Goal: Task Accomplishment & Management: Use online tool/utility

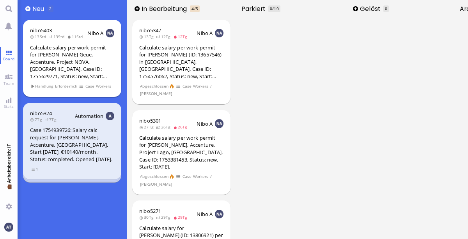
click at [74, 49] on div "Calculate salary per work permit for [PERSON_NAME] Geue, Accenture, Project NOV…" at bounding box center [72, 62] width 84 height 36
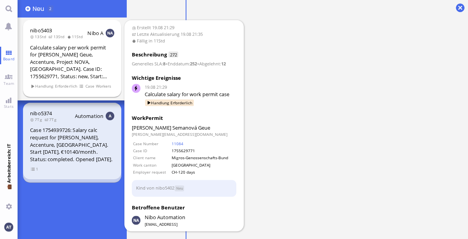
click at [64, 70] on div "Calculate salary per work permit for [PERSON_NAME] Geue, Accenture, Project NOV…" at bounding box center [72, 62] width 84 height 36
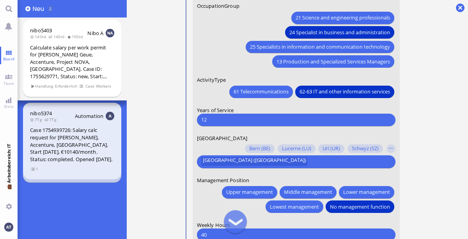
scroll to position [-154, 0]
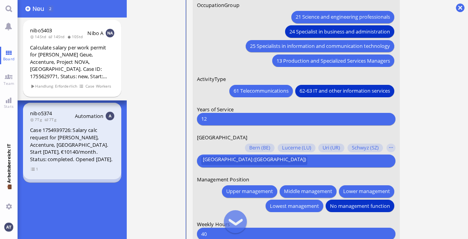
click at [274, 120] on input "12" at bounding box center [295, 119] width 189 height 8
type input "1"
type input "0"
click at [430, 106] on ticket "19.08 21:29 von Automation Automation Calculate eligible salary for work permit…" at bounding box center [297, 119] width 341 height 239
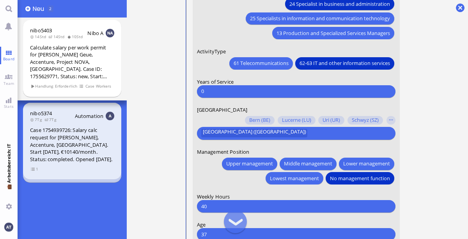
scroll to position [-101, 0]
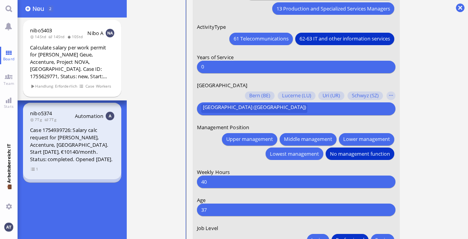
click at [254, 65] on input "0" at bounding box center [295, 67] width 189 height 8
type input "13"
click at [452, 77] on ticket "19.08 21:29 von Automation Automation Calculate eligible salary for work permit…" at bounding box center [297, 119] width 341 height 239
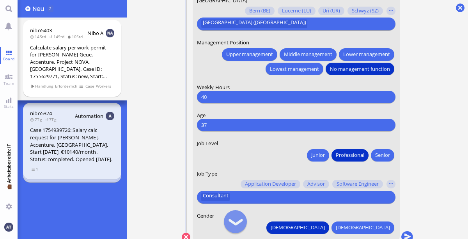
scroll to position [0, 0]
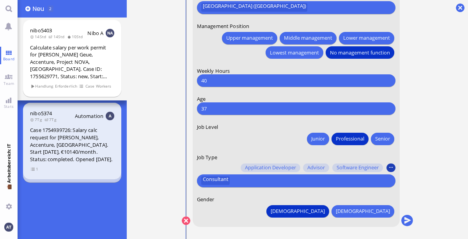
click at [392, 166] on button "button" at bounding box center [390, 168] width 9 height 9
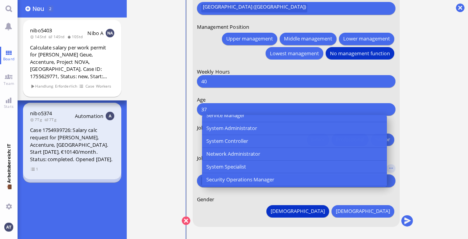
scroll to position [421, 0]
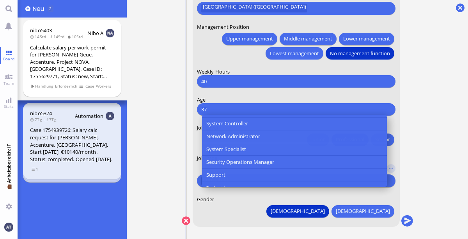
click at [450, 177] on ticket "19.08 21:29 von Automation Automation Calculate eligible salary for work permit…" at bounding box center [297, 119] width 341 height 239
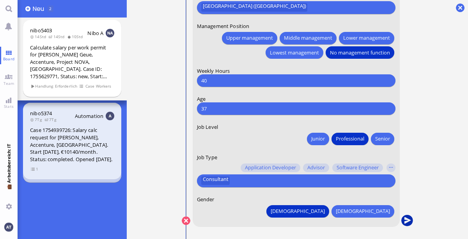
click at [407, 220] on button "submit" at bounding box center [407, 222] width 12 height 12
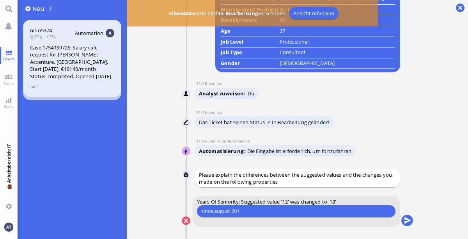
type input "since [DATE]"
click at [406, 222] on button "submit" at bounding box center [407, 222] width 12 height 12
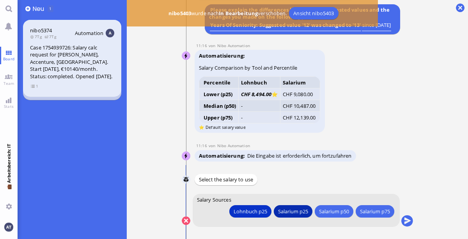
click at [267, 212] on div "Salarium p25" at bounding box center [251, 211] width 34 height 8
click at [410, 222] on button "submit" at bounding box center [407, 222] width 12 height 12
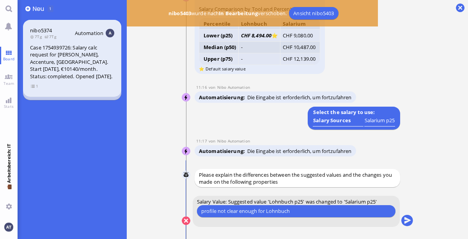
type input "profile not clear enough for Lohnbuch"
click at [404, 223] on button "submit" at bounding box center [407, 222] width 12 height 12
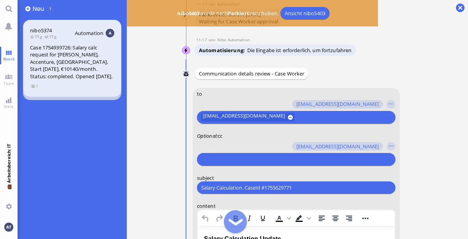
scroll to position [-267, 0]
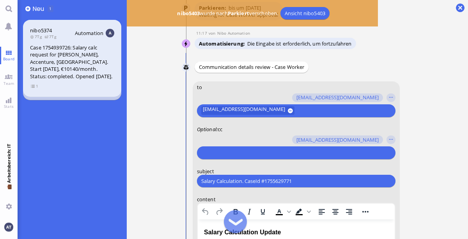
click at [288, 154] on input "text" at bounding box center [295, 153] width 188 height 8
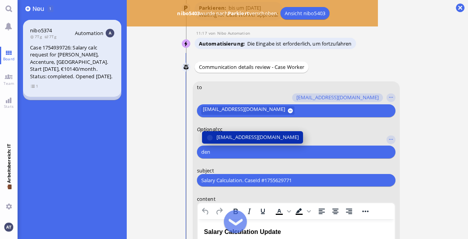
type input "den"
click at [269, 141] on button "[EMAIL_ADDRESS][DOMAIN_NAME]" at bounding box center [252, 137] width 101 height 12
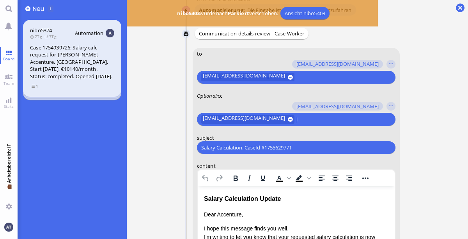
scroll to position [-232, 0]
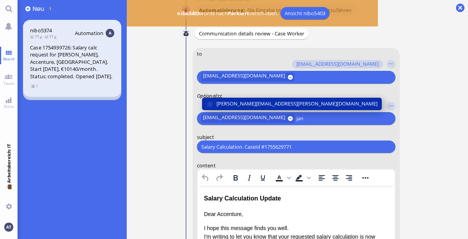
type input "jan"
click at [274, 104] on span "[PERSON_NAME][EMAIL_ADDRESS][PERSON_NAME][DOMAIN_NAME]" at bounding box center [296, 104] width 161 height 8
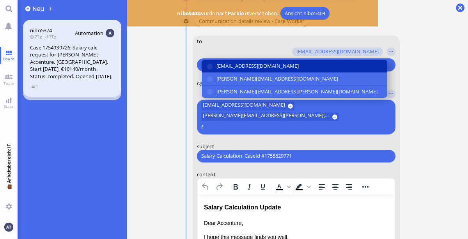
scroll to position [-241, 0]
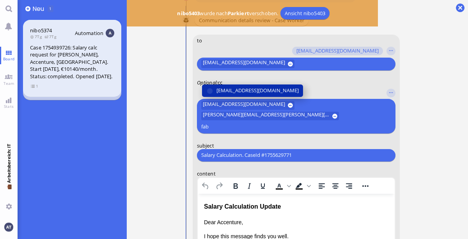
type input "fab"
click at [255, 95] on span "[EMAIL_ADDRESS][DOMAIN_NAME]" at bounding box center [257, 91] width 82 height 8
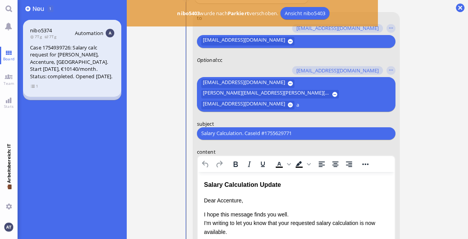
scroll to position [-218, 0]
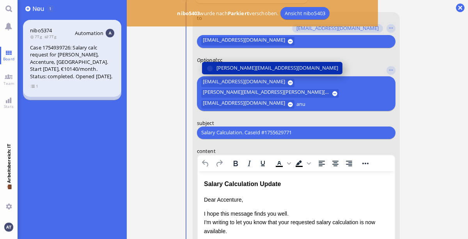
type input "anu"
click at [262, 72] on span "[PERSON_NAME][EMAIL_ADDRESS][DOMAIN_NAME]" at bounding box center [277, 68] width 122 height 8
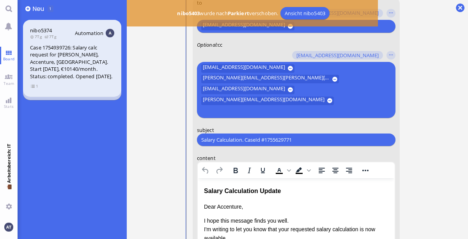
click at [428, 156] on ticket "19.08 21:29 von Automation Automation Calculate eligible salary for work permit…" at bounding box center [297, 119] width 341 height 239
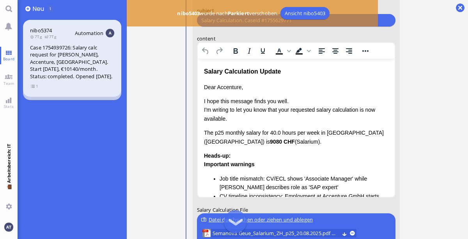
scroll to position [-98, 0]
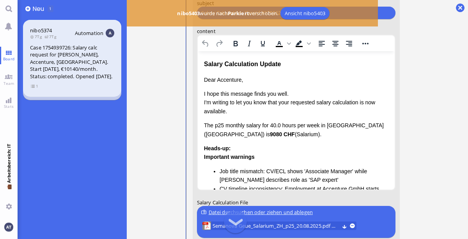
click at [280, 137] on p "The p25 monthly salary for 40.0 hours per week in [GEOGRAPHIC_DATA] ([GEOGRAPHI…" at bounding box center [296, 130] width 184 height 18
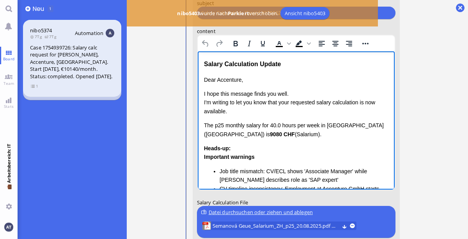
drag, startPoint x: 203, startPoint y: 124, endPoint x: 273, endPoint y: 140, distance: 71.6
click at [273, 140] on html "Salary Calculation Update Dear Accenture, I hope this message finds you well. I…" at bounding box center [295, 165] width 197 height 229
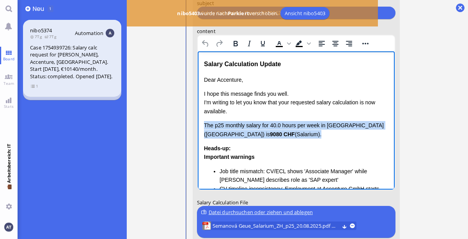
drag, startPoint x: 204, startPoint y: 122, endPoint x: 269, endPoint y: 140, distance: 68.3
click at [269, 140] on div "Dear Accenture, I hope this message finds you well. I'm writing to let you know…" at bounding box center [296, 166] width 184 height 181
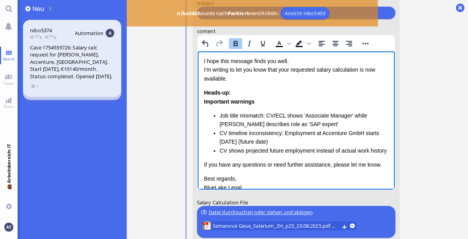
scroll to position [33, 0]
drag, startPoint x: 220, startPoint y: 113, endPoint x: 296, endPoint y: 124, distance: 76.4
click at [296, 124] on li "Job title mismatch: CV/ECL shows 'Associate Manager' while [PERSON_NAME] descri…" at bounding box center [303, 120] width 169 height 18
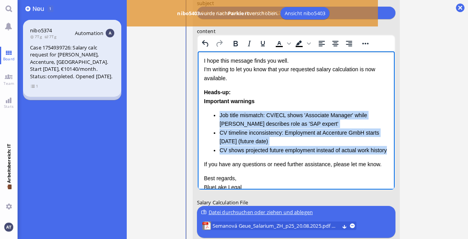
drag, startPoint x: 219, startPoint y: 114, endPoint x: 389, endPoint y: 152, distance: 174.8
click at [389, 152] on html "Salary Calculation Update Dear Accenture, I hope this message finds you well. I…" at bounding box center [295, 121] width 197 height 206
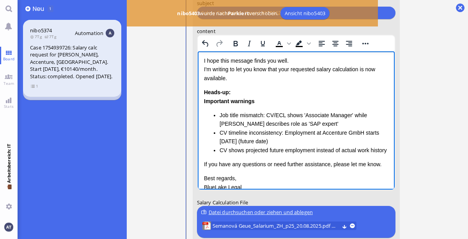
scroll to position [33, 0]
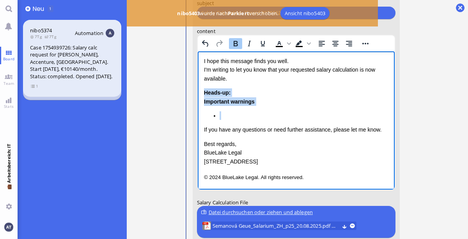
drag, startPoint x: 204, startPoint y: 91, endPoint x: 247, endPoint y: 116, distance: 50.3
click at [247, 116] on div "Heads-up: Important warnings" at bounding box center [296, 105] width 184 height 32
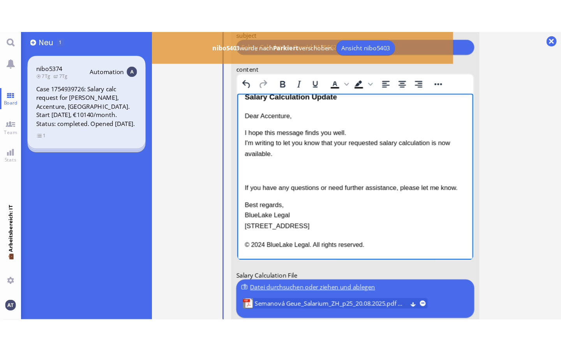
scroll to position [0, 0]
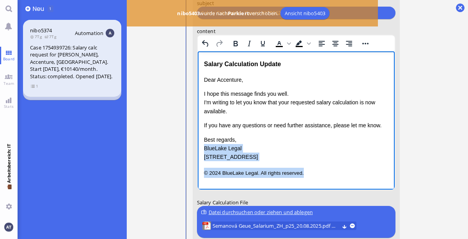
drag, startPoint x: 204, startPoint y: 147, endPoint x: 302, endPoint y: 179, distance: 103.3
click at [302, 179] on html "Salary Calculation Update Dear Accenture, I hope this message finds you well. I…" at bounding box center [295, 118] width 197 height 134
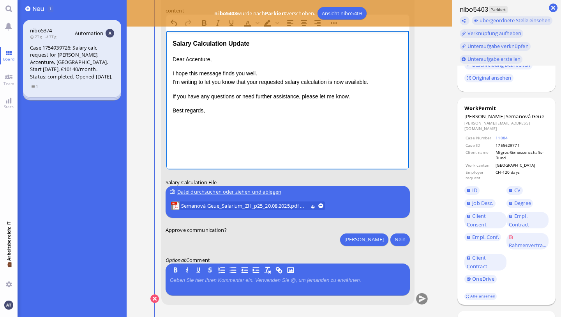
scroll to position [57, 0]
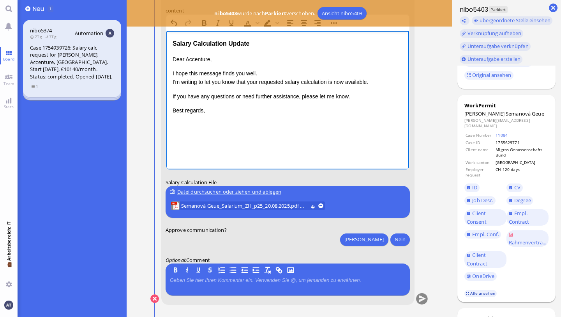
click at [467, 239] on link "Alle ansehen" at bounding box center [481, 293] width 33 height 7
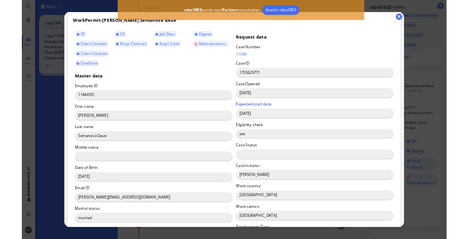
scroll to position [16, 0]
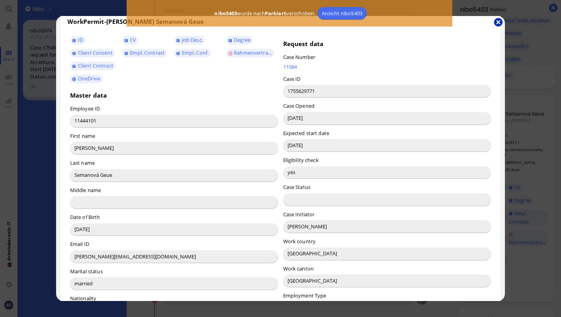
click at [467, 19] on button "button" at bounding box center [498, 22] width 9 height 9
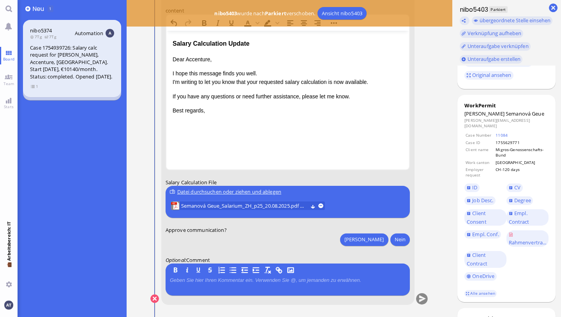
click at [197, 60] on p "Dear Accenture," at bounding box center [287, 59] width 231 height 9
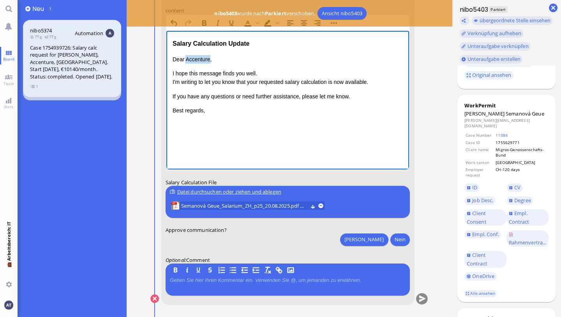
click at [197, 60] on p "Dear Accenture," at bounding box center [287, 59] width 231 height 9
click at [219, 118] on html "Salary Calculation Update Dear [PERSON_NAME], I hope this message finds you wel…" at bounding box center [287, 76] width 243 height 92
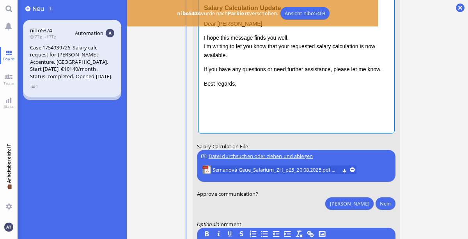
scroll to position [0, 0]
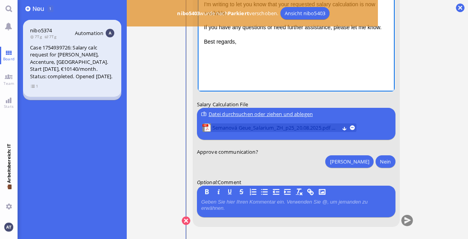
click at [274, 127] on span "Semanová Geue_Salarium_ZH_p25_20.08.2025.pdf (68.74 kB)" at bounding box center [275, 128] width 127 height 9
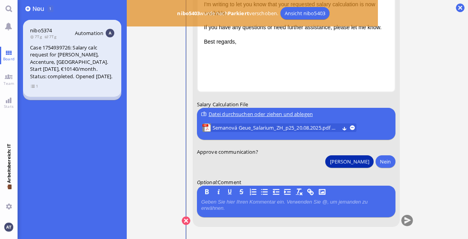
click at [365, 159] on button "[PERSON_NAME]" at bounding box center [349, 162] width 48 height 12
click at [410, 222] on button "submit" at bounding box center [407, 222] width 12 height 12
click at [9, 59] on span "Board" at bounding box center [8, 58] width 15 height 5
